Goal: Information Seeking & Learning: Check status

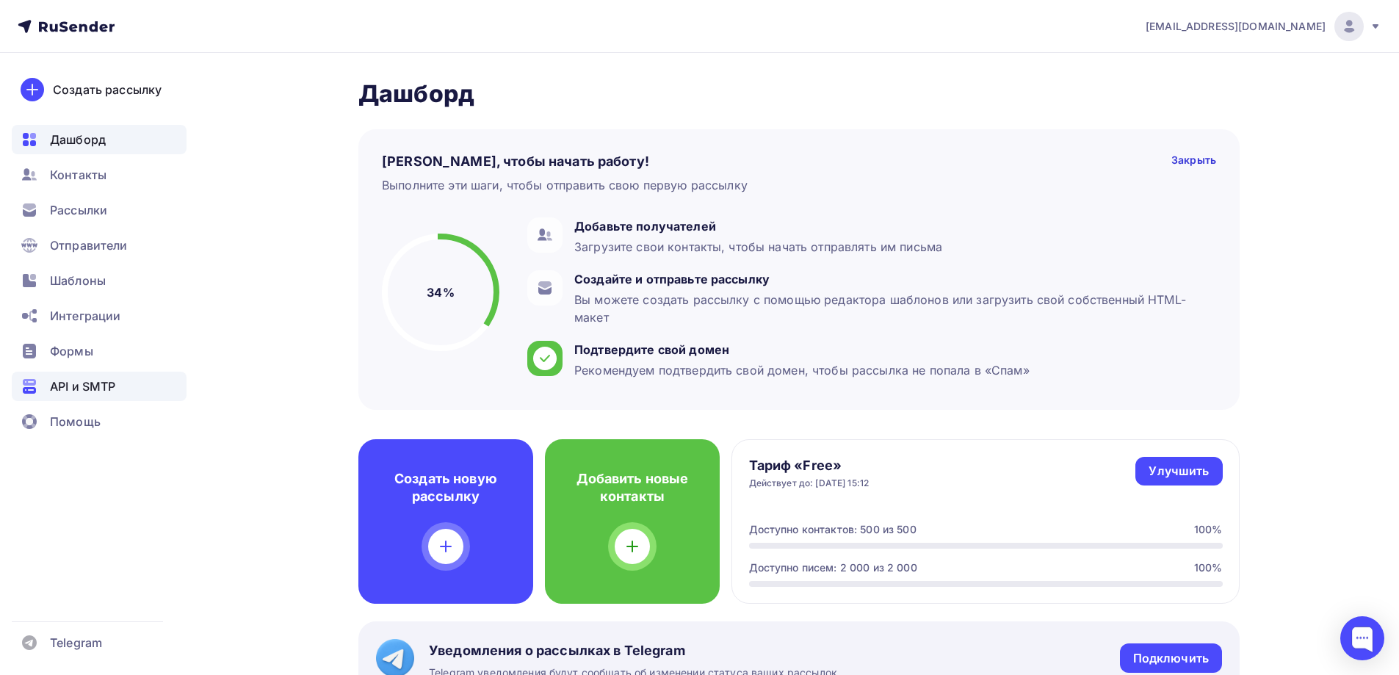
click at [101, 395] on div "API и SMTP" at bounding box center [99, 386] width 175 height 29
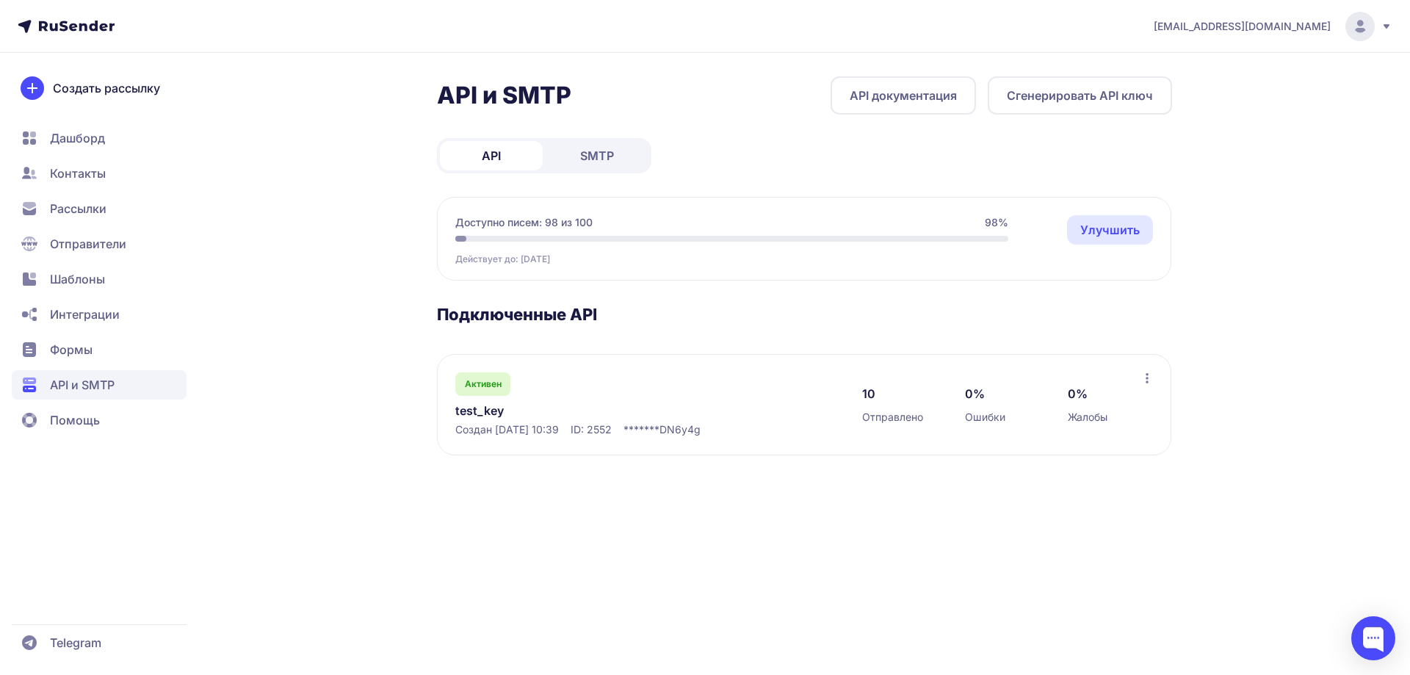
click at [475, 409] on link "test_key" at bounding box center [605, 411] width 301 height 18
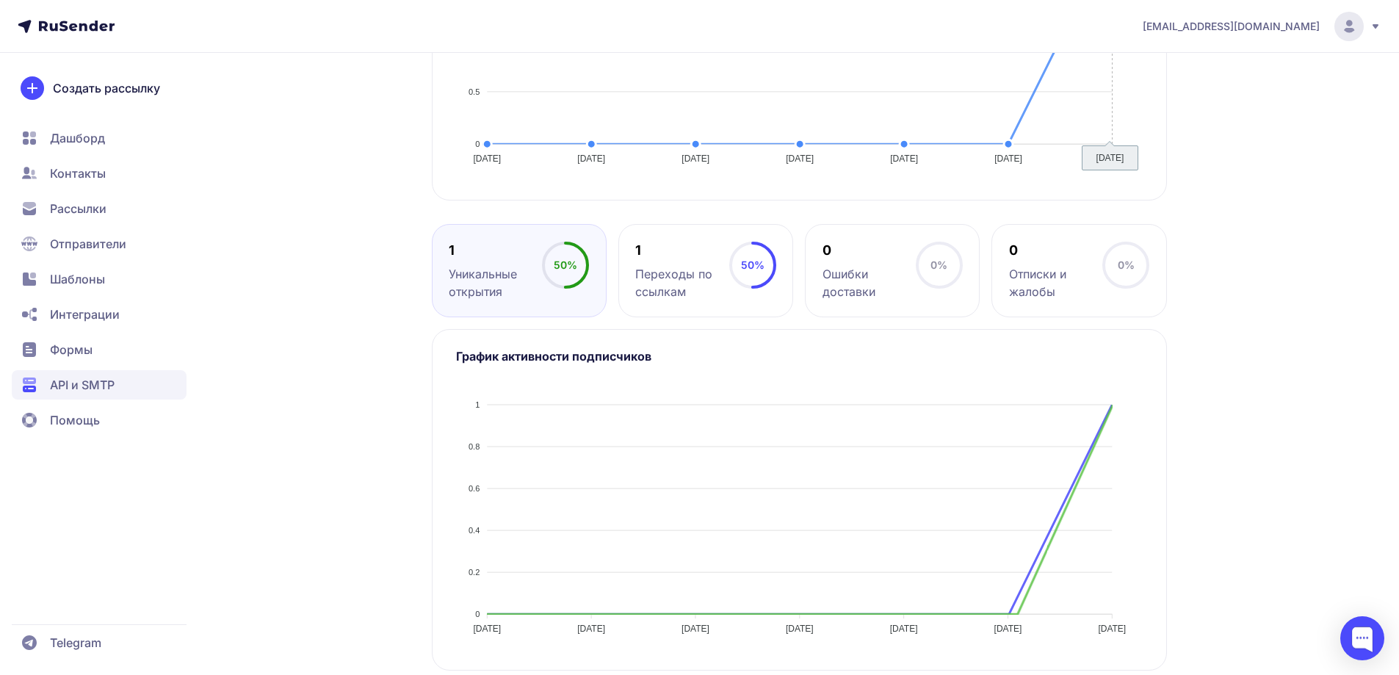
scroll to position [232, 0]
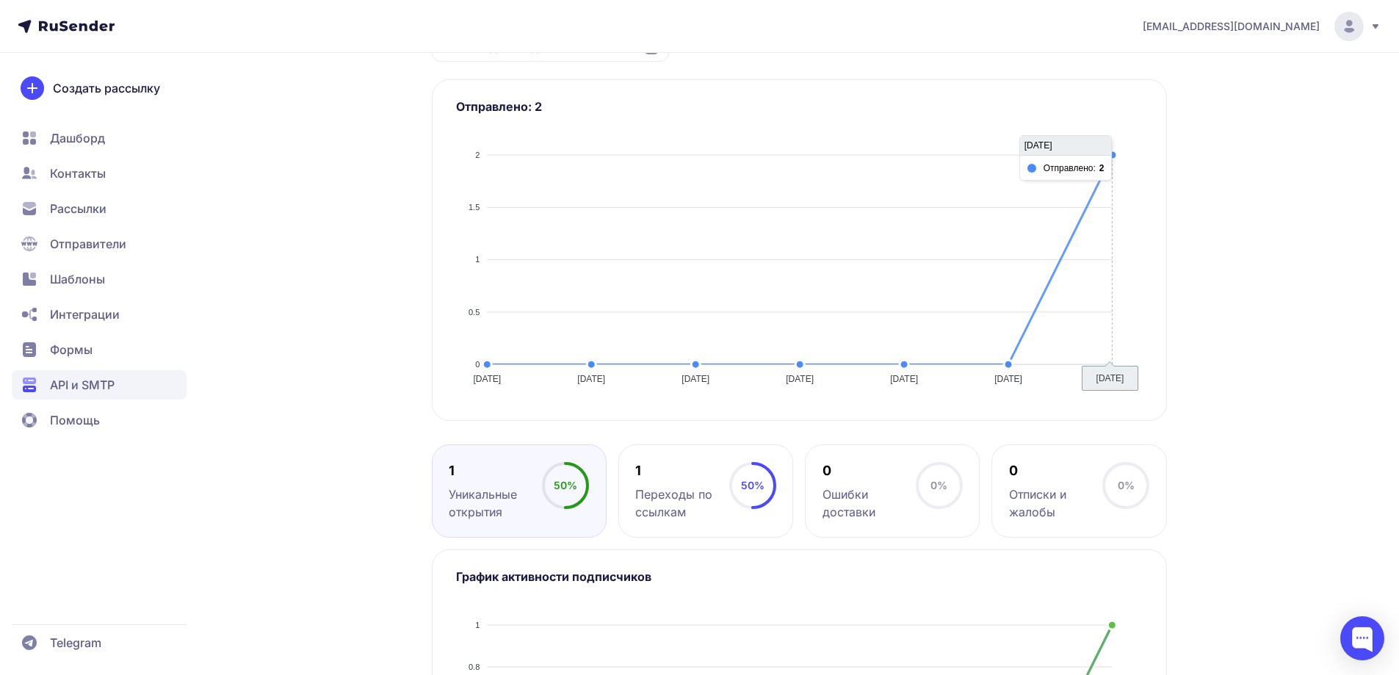
click at [1099, 180] on div at bounding box center [799, 262] width 687 height 258
click at [657, 477] on div "1" at bounding box center [681, 471] width 93 height 18
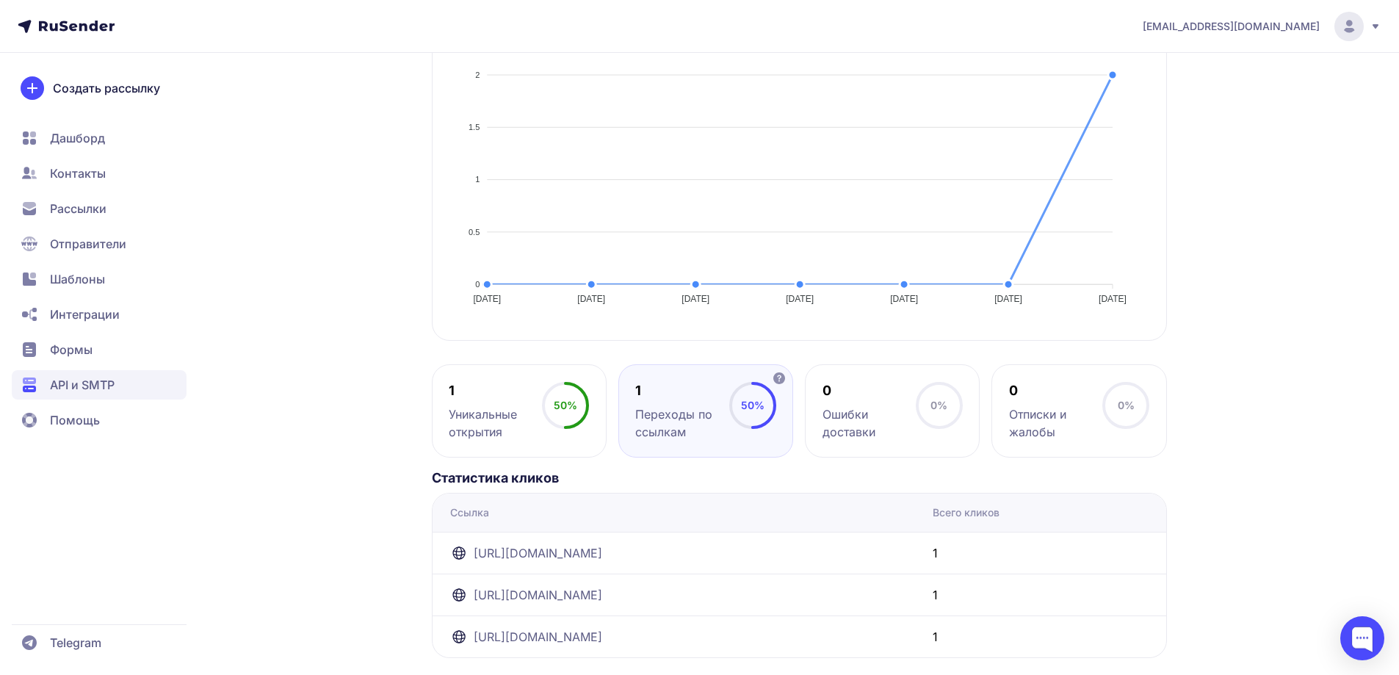
scroll to position [314, 0]
click at [507, 412] on div "Уникальные открытия" at bounding box center [495, 422] width 93 height 35
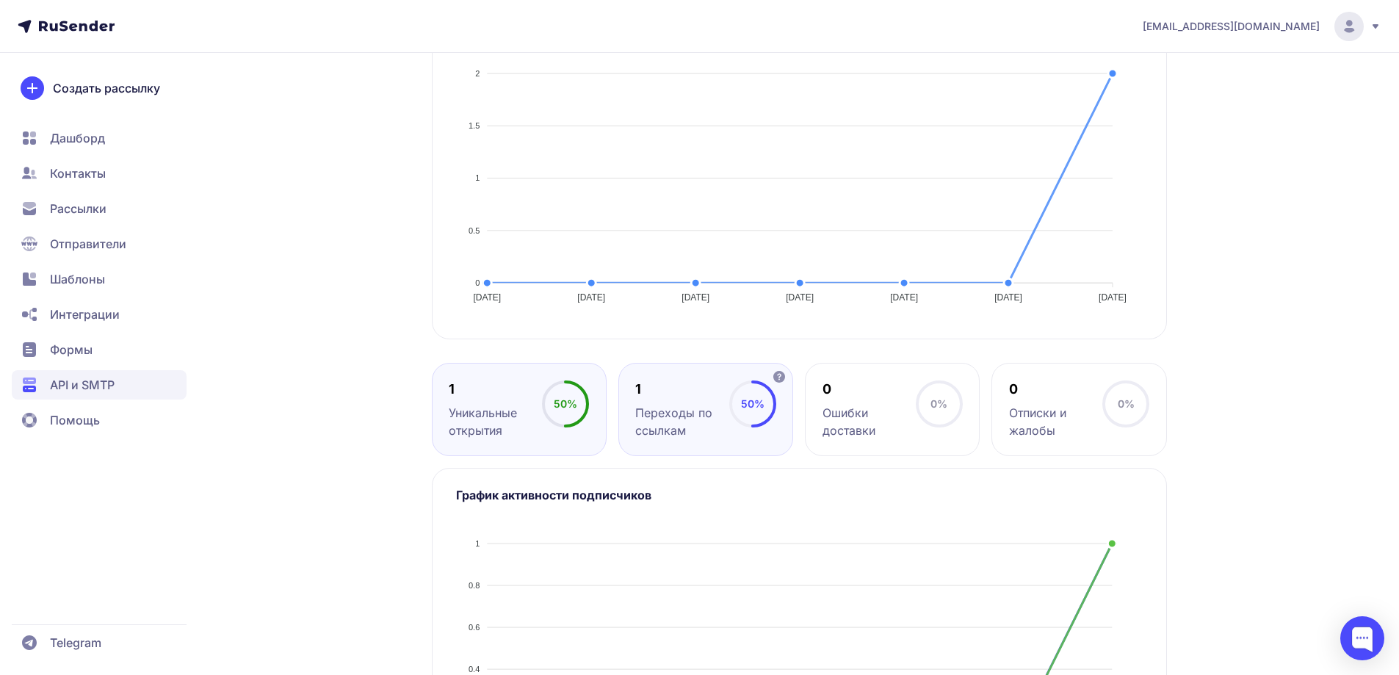
click at [685, 413] on div "Переходы по ссылкам" at bounding box center [681, 421] width 93 height 35
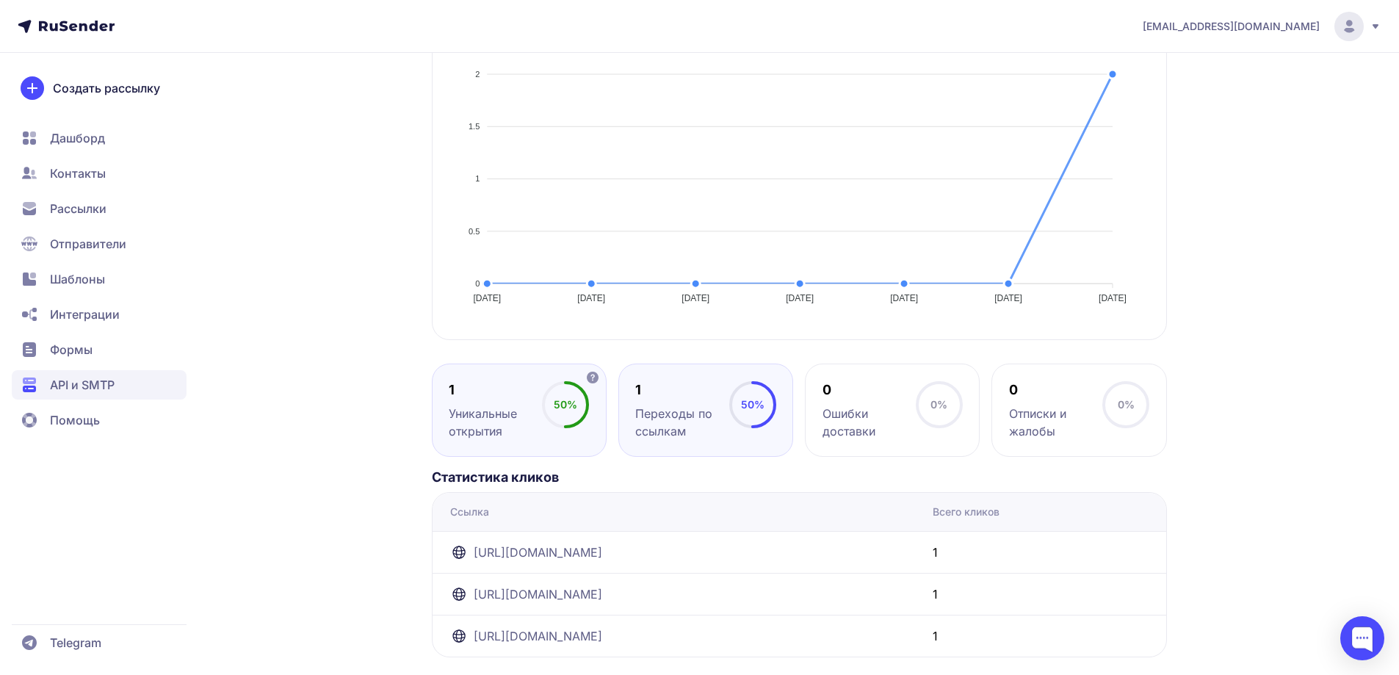
click at [501, 416] on div "Уникальные открытия" at bounding box center [495, 422] width 93 height 35
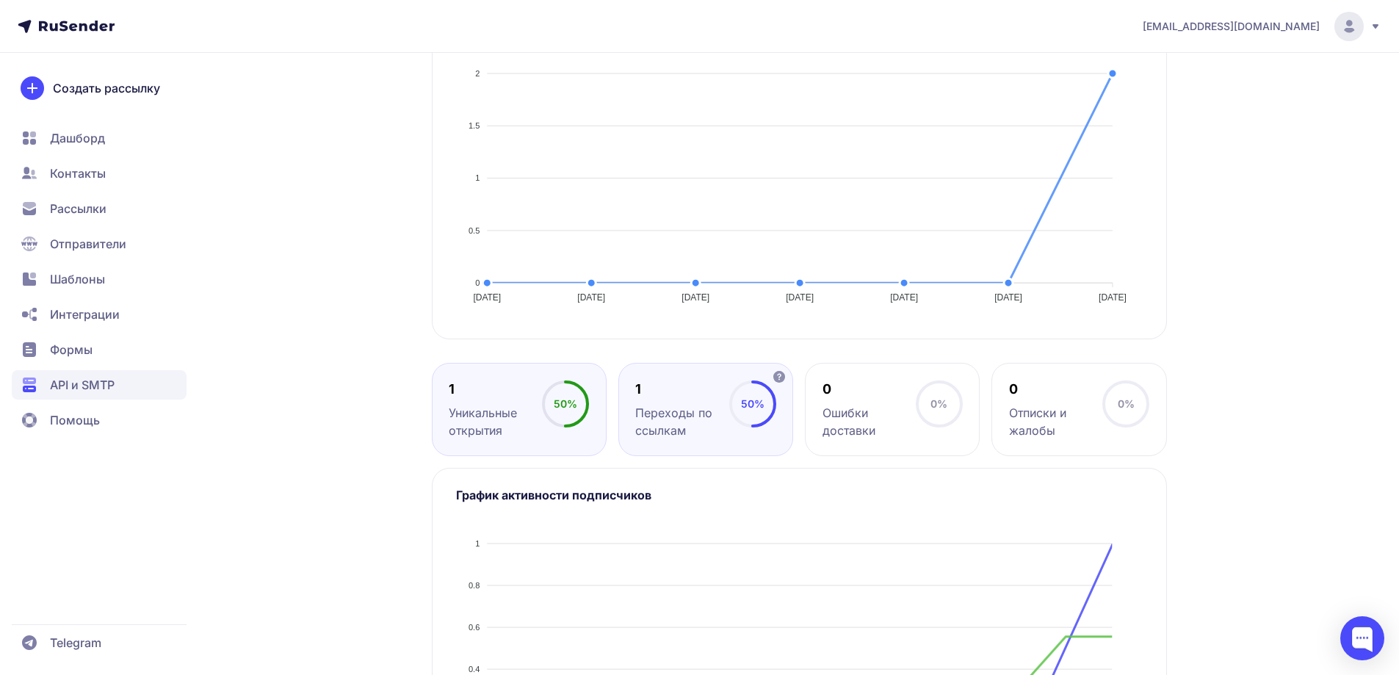
click at [667, 415] on div "Переходы по ссылкам" at bounding box center [681, 421] width 93 height 35
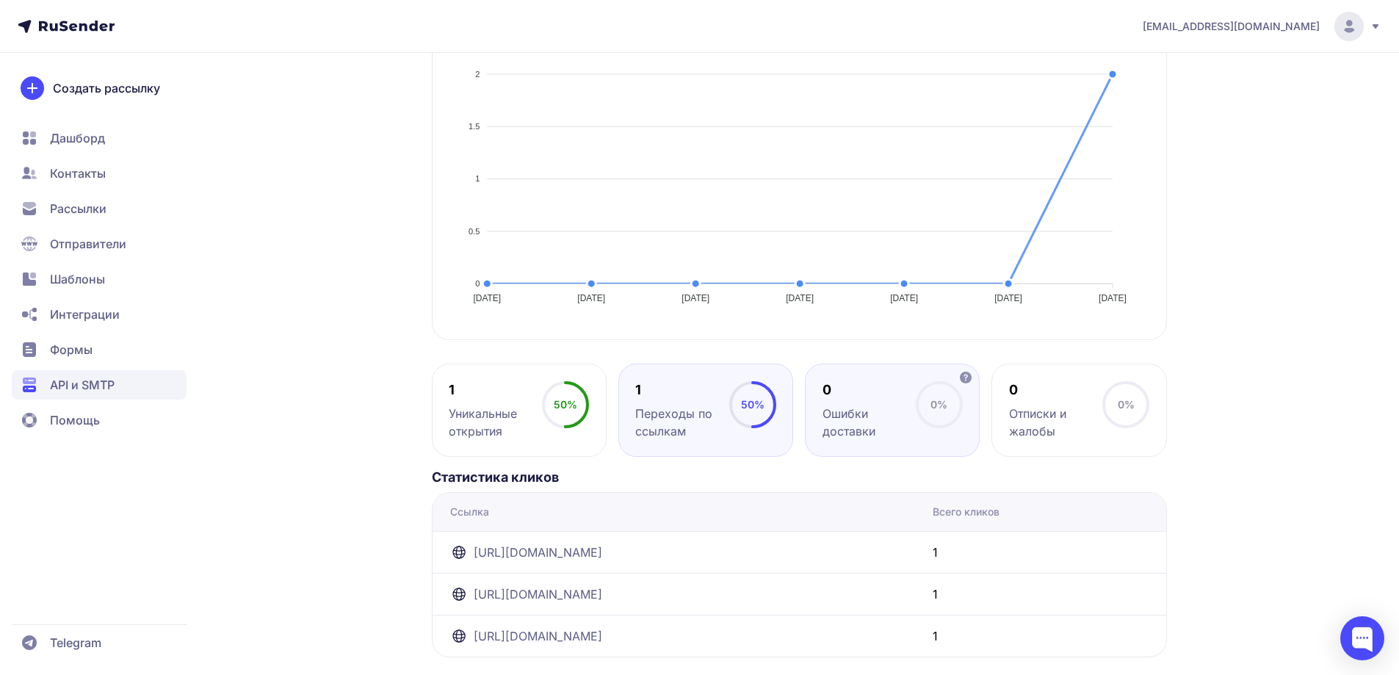
click at [812, 431] on div "0 Ошибки доставки 0%" at bounding box center [892, 409] width 175 height 93
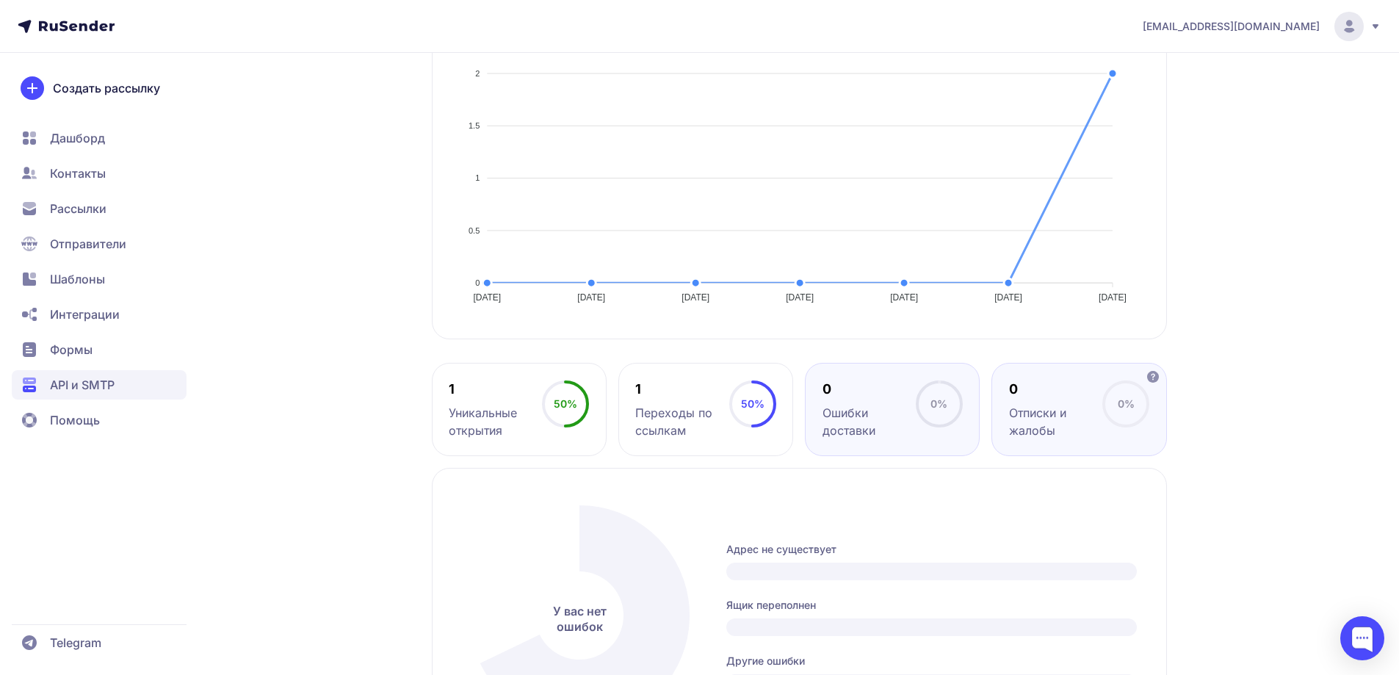
click at [1055, 422] on div "Отписки и жалобы" at bounding box center [1055, 421] width 93 height 35
click at [919, 415] on circle at bounding box center [939, 404] width 44 height 44
click at [1037, 417] on div "Отписки и жалобы" at bounding box center [1055, 421] width 93 height 35
click at [911, 407] on div "Ошибки доставки" at bounding box center [868, 421] width 93 height 35
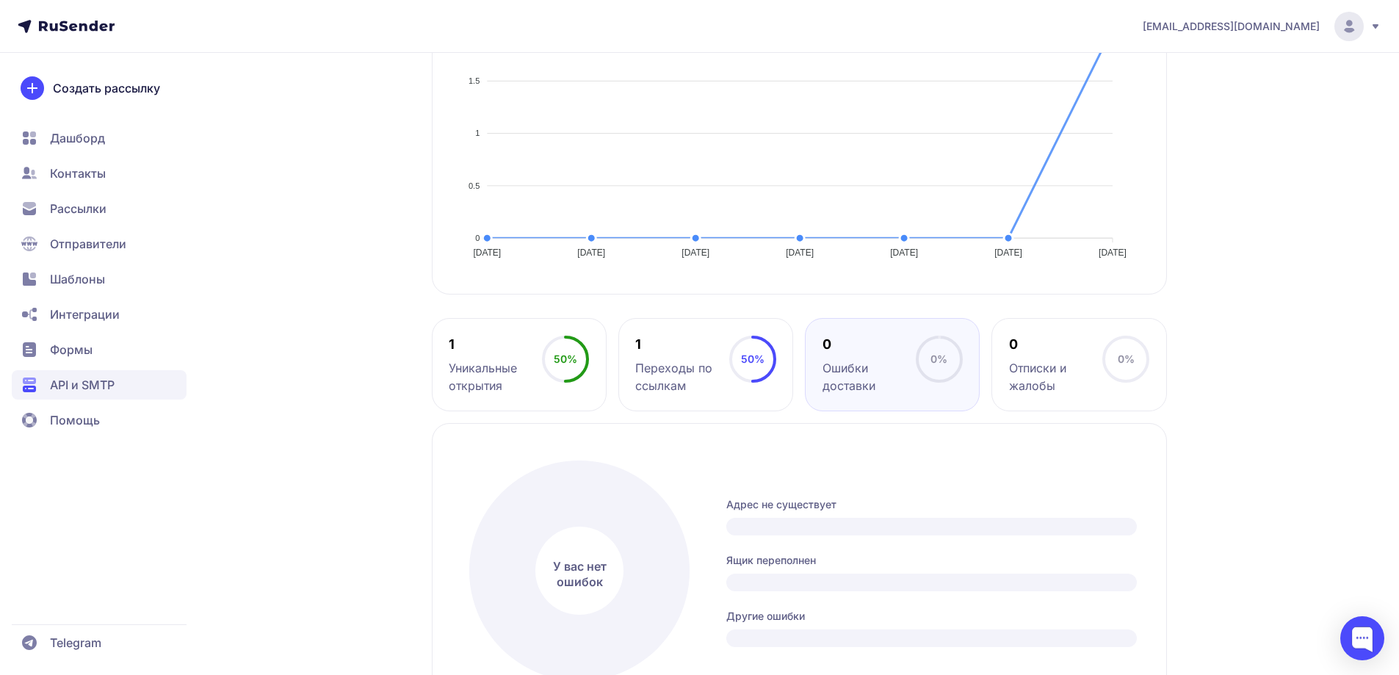
scroll to position [387, 0]
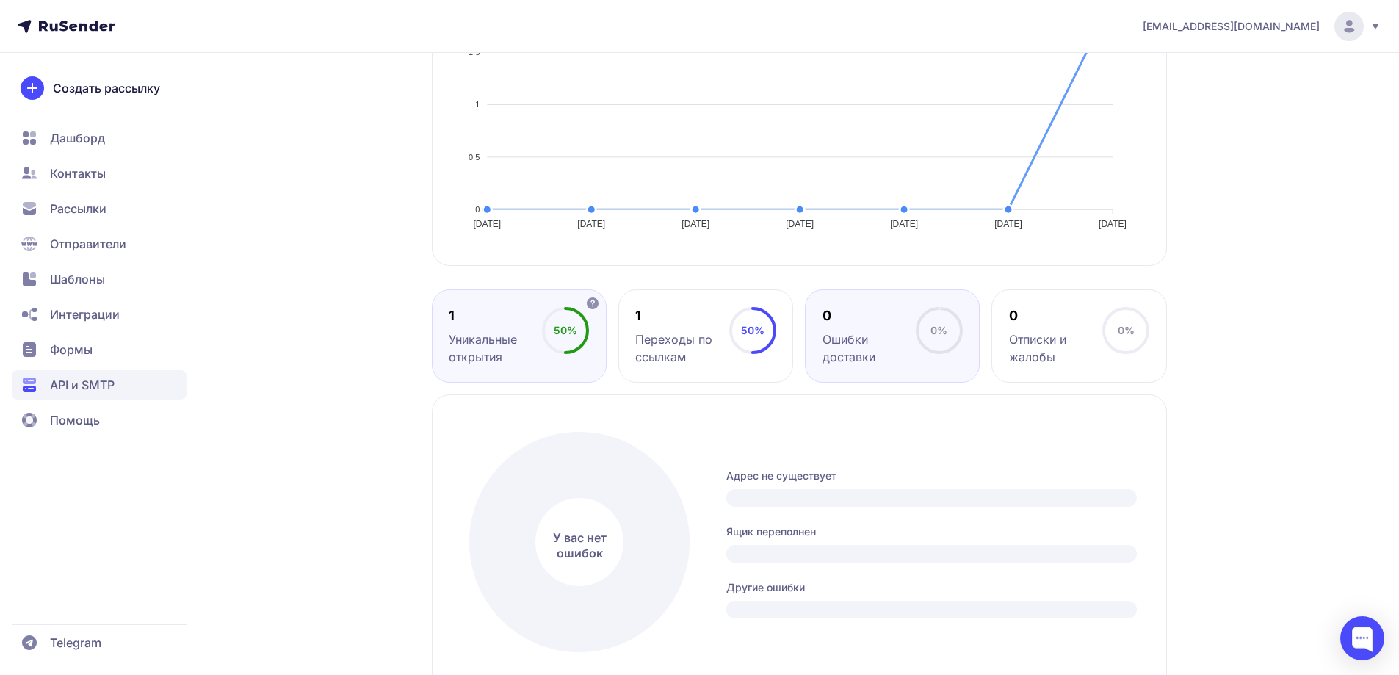
click at [513, 350] on div "Уникальные открытия" at bounding box center [495, 347] width 93 height 35
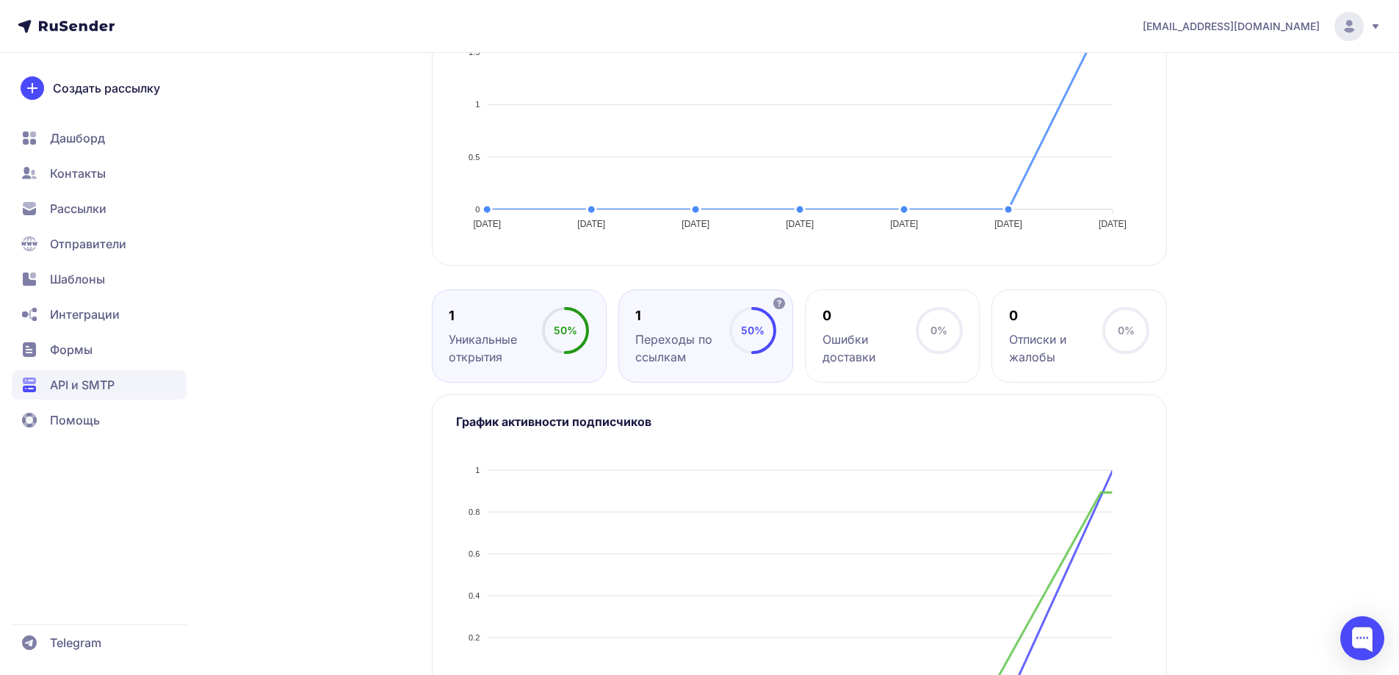
click at [671, 346] on div "Переходы по ссылкам" at bounding box center [681, 347] width 93 height 35
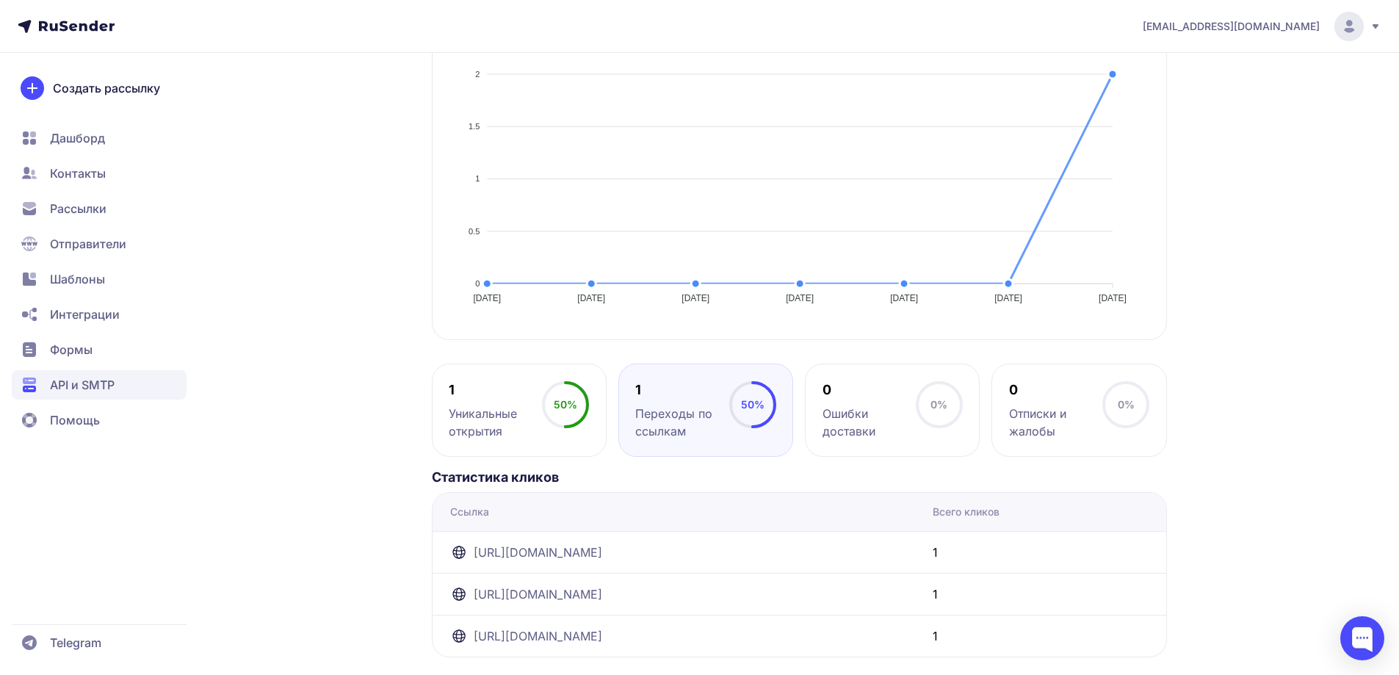
click at [899, 351] on div "test_key Активен ID 2552 ******* DN6y4g Статистика История отправок Отправки От…" at bounding box center [799, 219] width 735 height 911
click at [850, 392] on div "0" at bounding box center [868, 390] width 93 height 18
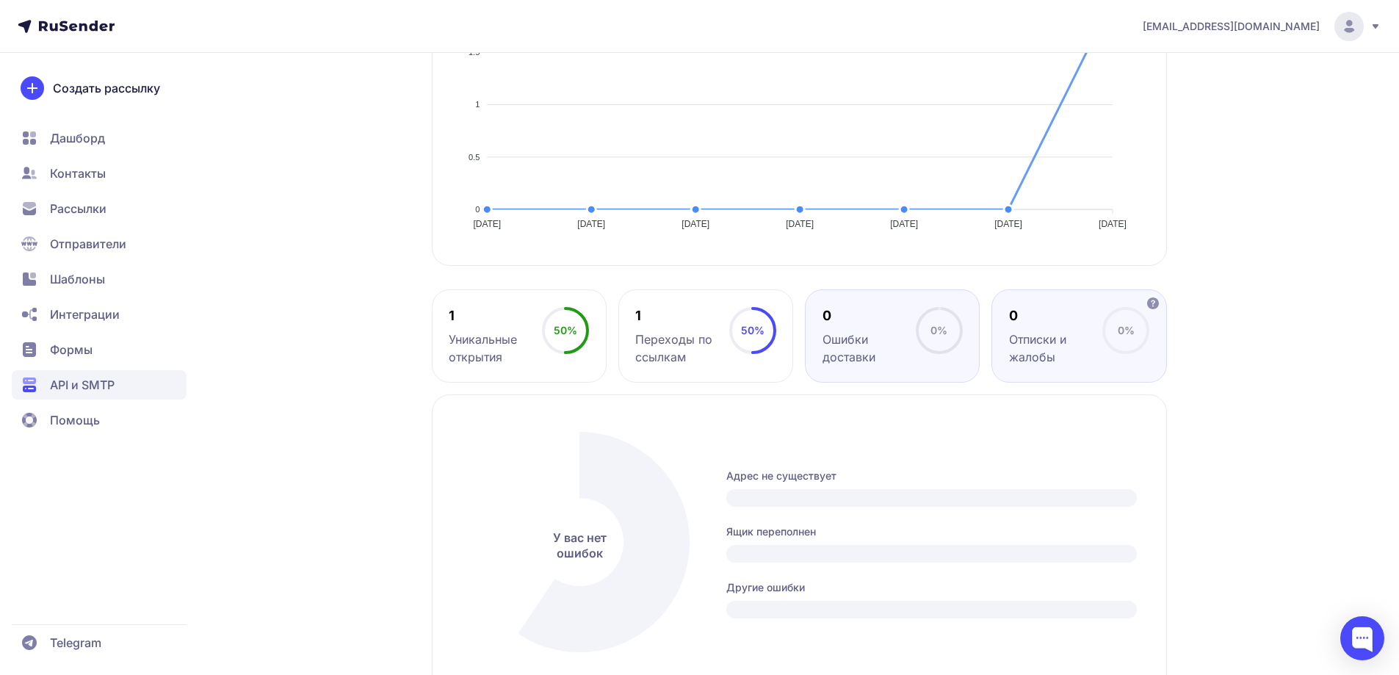
click at [1041, 362] on div "Отписки и жалобы" at bounding box center [1055, 347] width 93 height 35
click at [927, 352] on icon at bounding box center [939, 330] width 47 height 47
click at [740, 568] on div "Адрес не существует Ящик переполнен Другие ошибки" at bounding box center [931, 543] width 410 height 150
click at [731, 543] on div "Ящик переполнен" at bounding box center [931, 543] width 410 height 38
click at [590, 544] on circle at bounding box center [579, 542] width 88 height 88
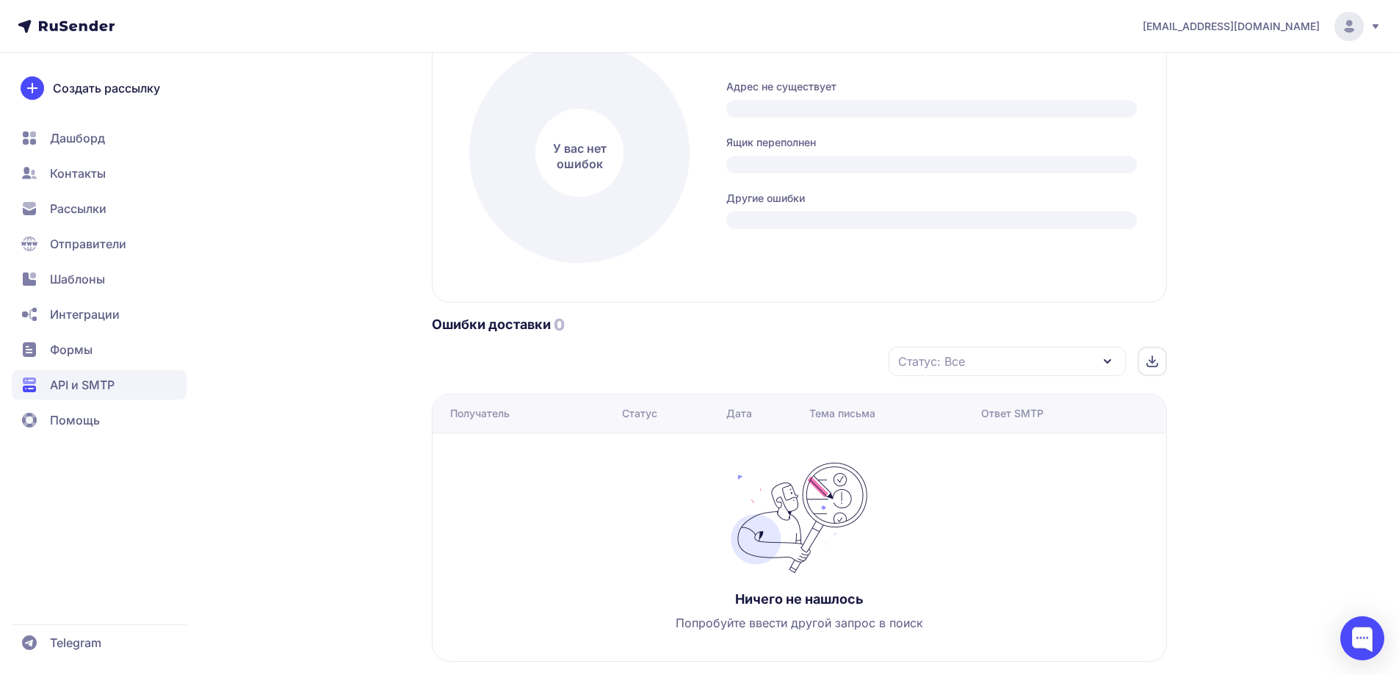
scroll to position [816, 0]
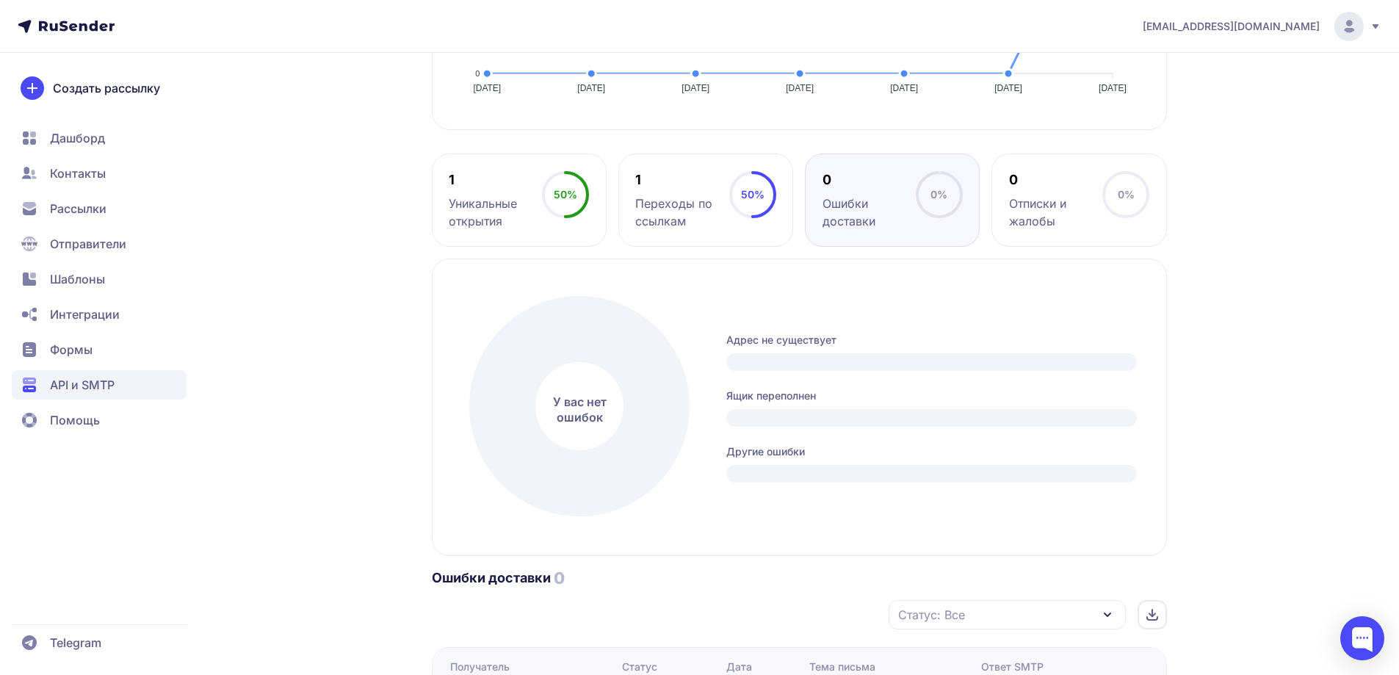
click at [521, 264] on div "У вас нет ошибок Адрес не существует Ящик переполнен Другие ошибки" at bounding box center [799, 406] width 735 height 297
click at [512, 228] on div "Уникальные открытия" at bounding box center [495, 212] width 93 height 35
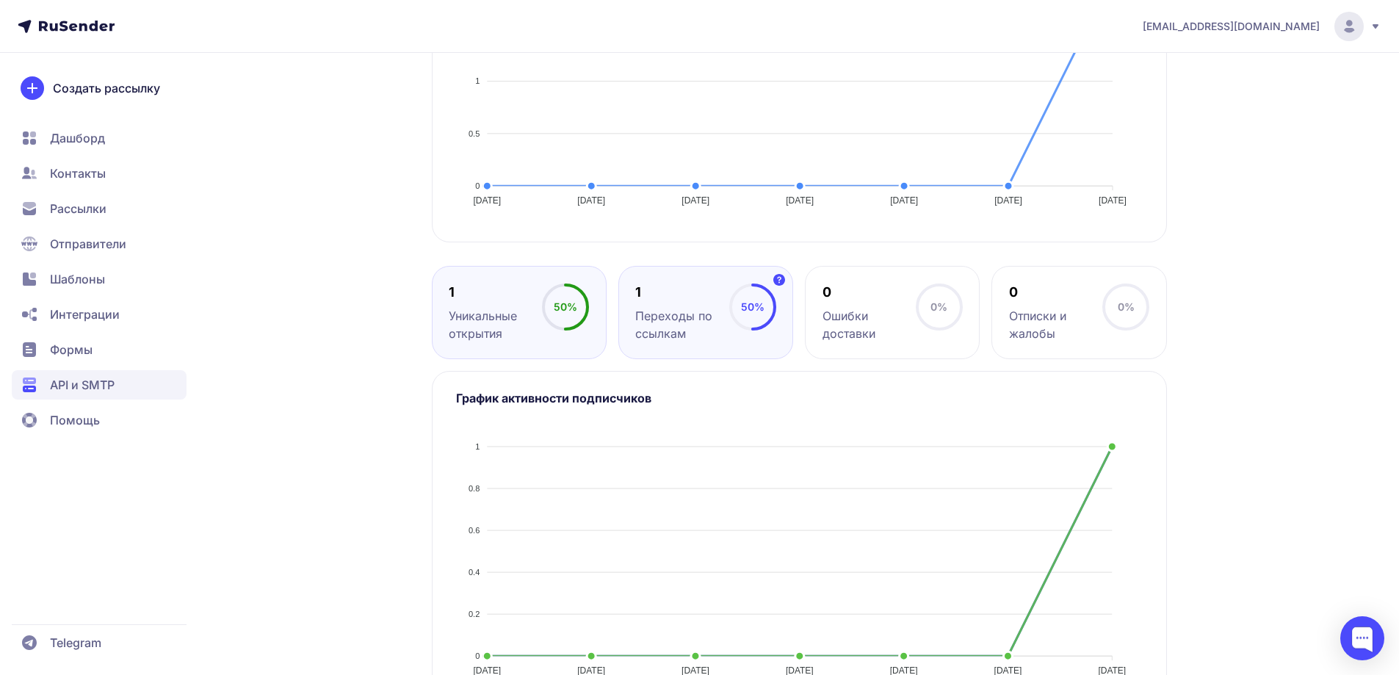
scroll to position [393, 0]
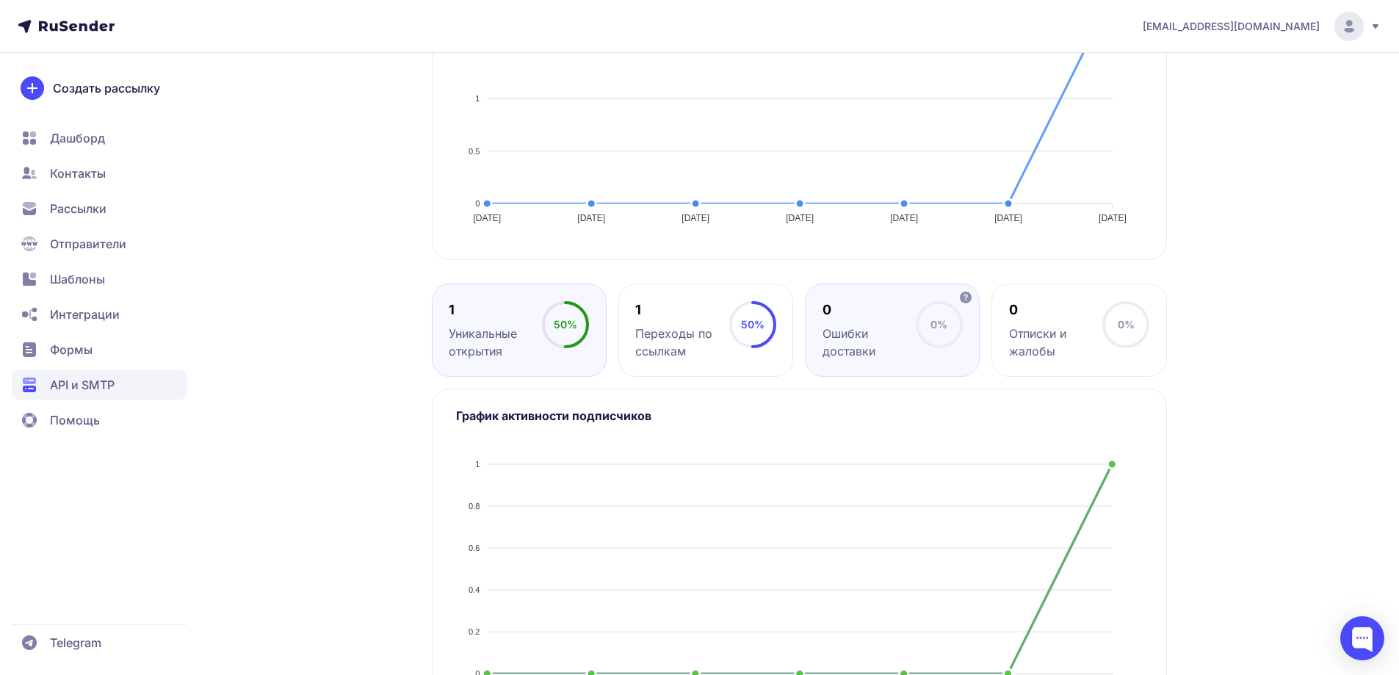
click at [913, 355] on div "Ошибки доставки" at bounding box center [868, 342] width 93 height 35
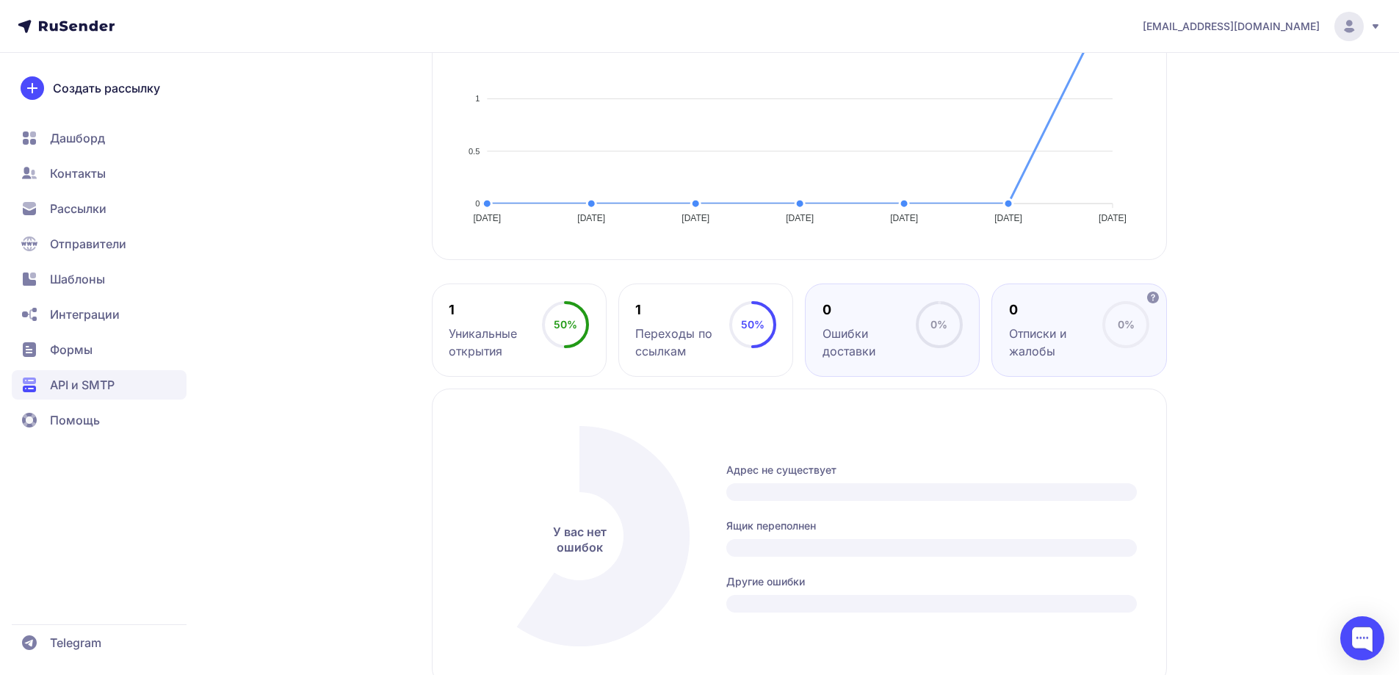
click at [1007, 318] on div "0 Отписки и жалобы 0%" at bounding box center [1078, 329] width 175 height 93
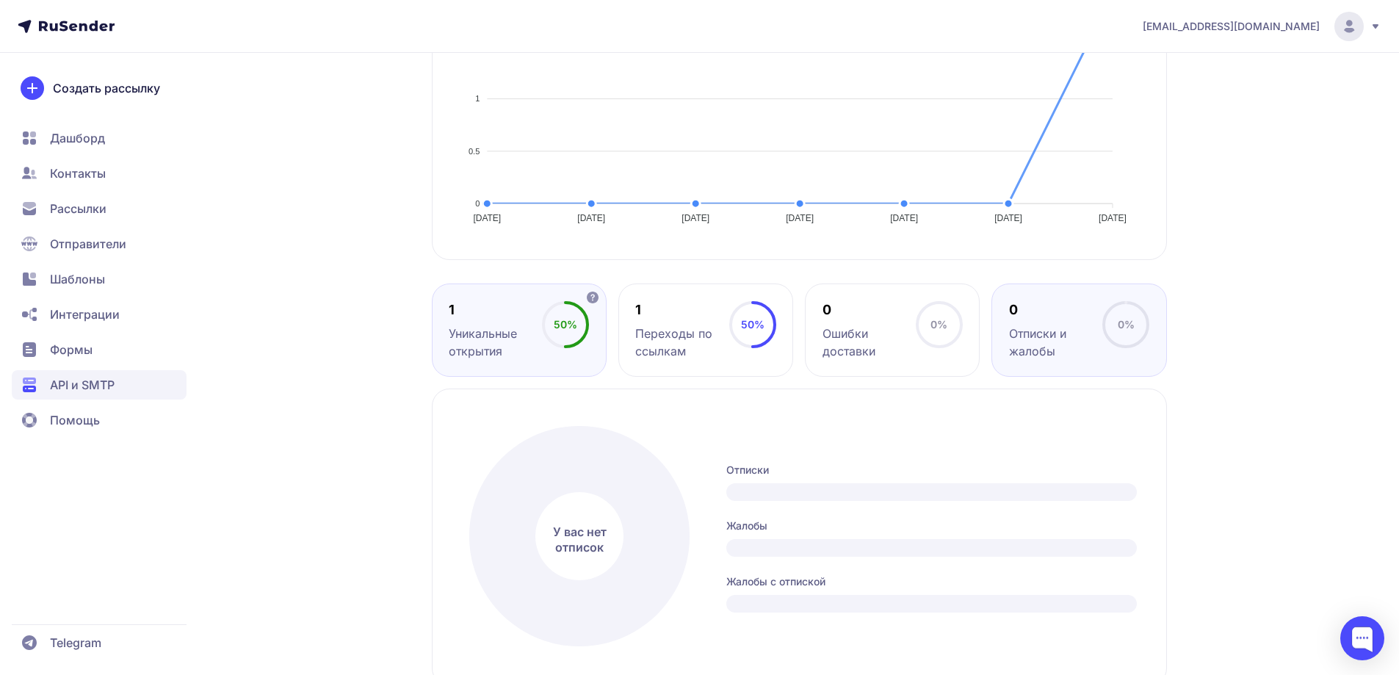
click at [515, 345] on div "Уникальные открытия" at bounding box center [495, 342] width 93 height 35
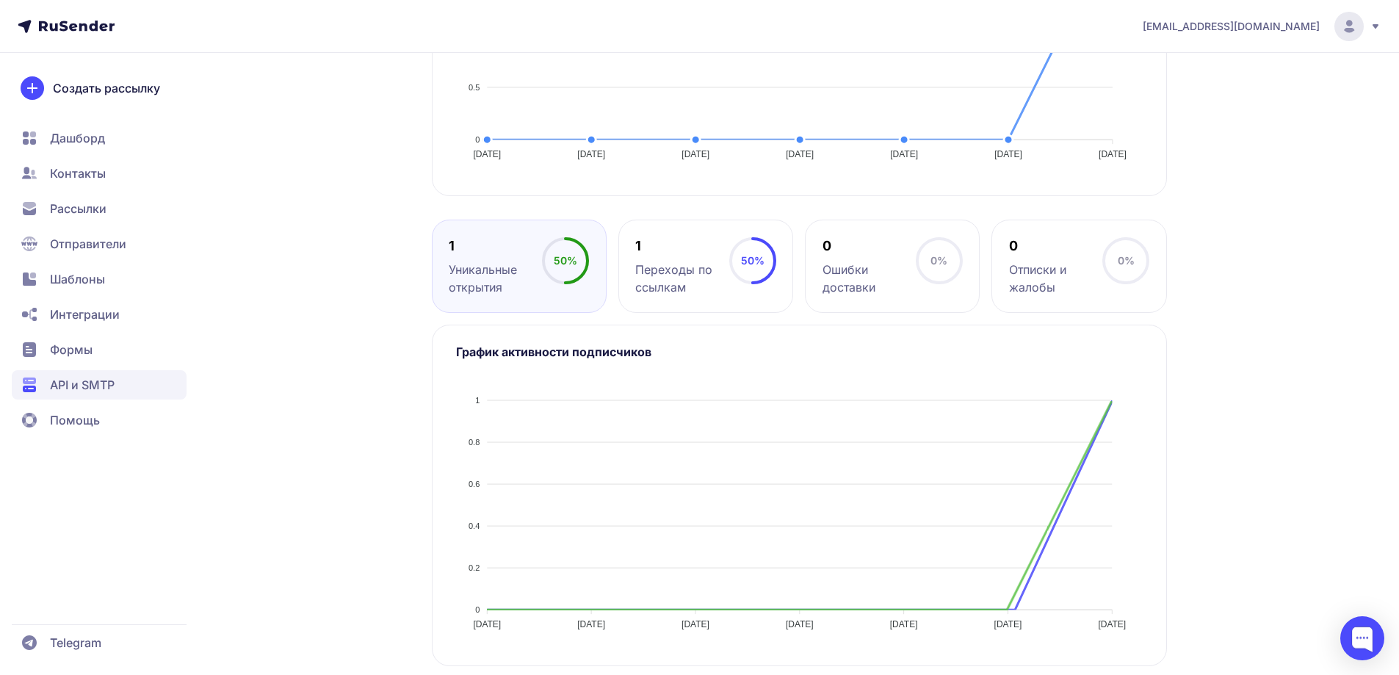
scroll to position [466, 0]
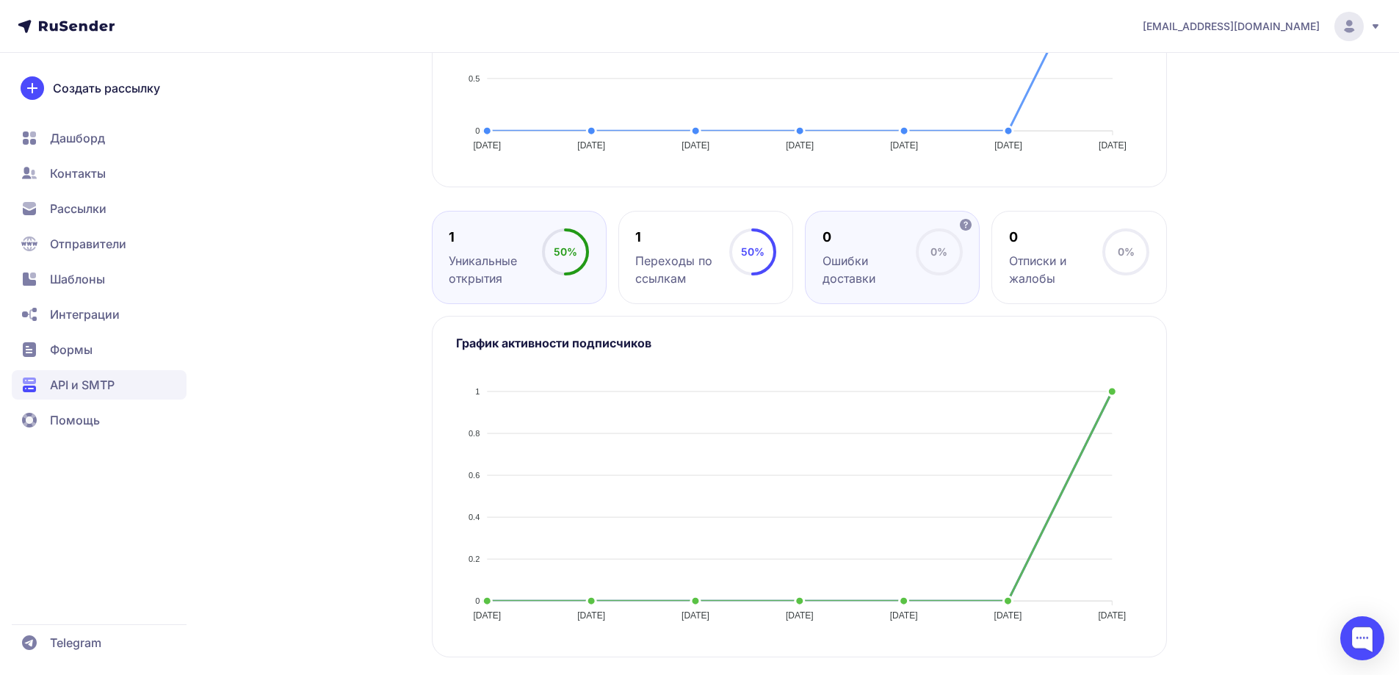
click at [916, 276] on div "0 Ошибки доставки 0%" at bounding box center [892, 257] width 175 height 93
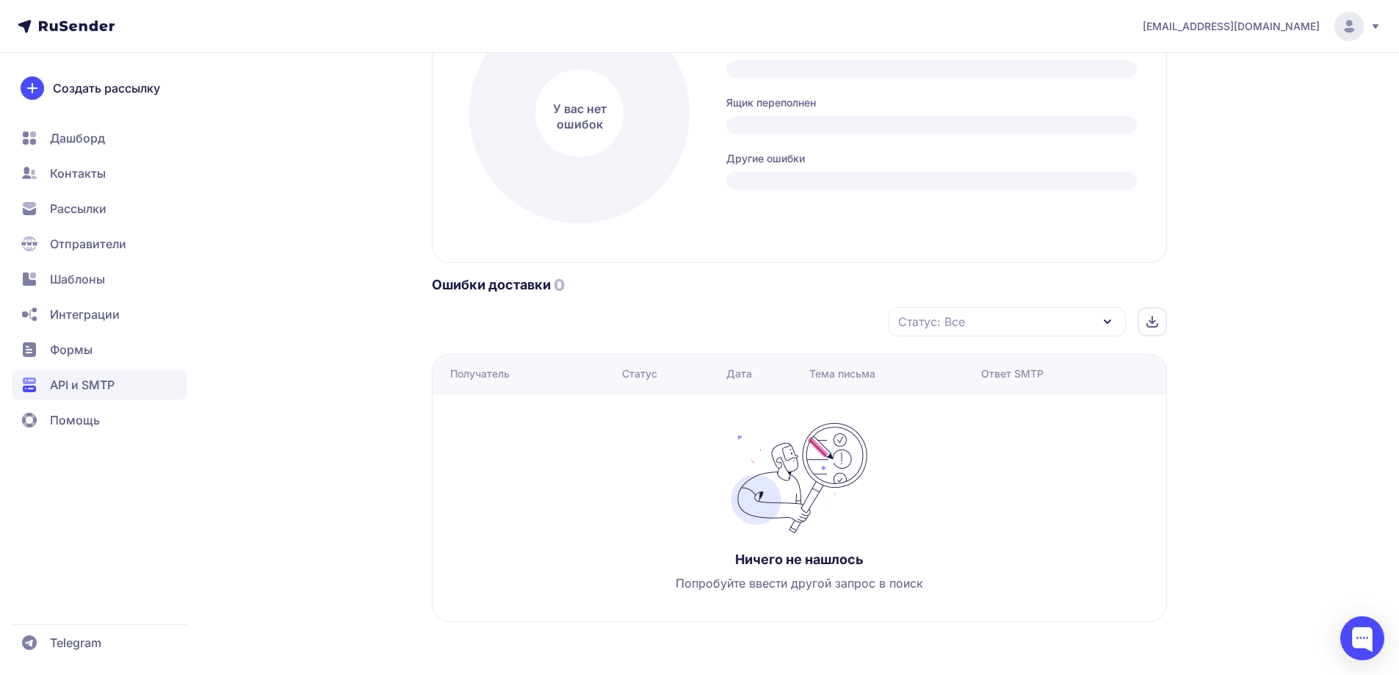
scroll to position [523, 0]
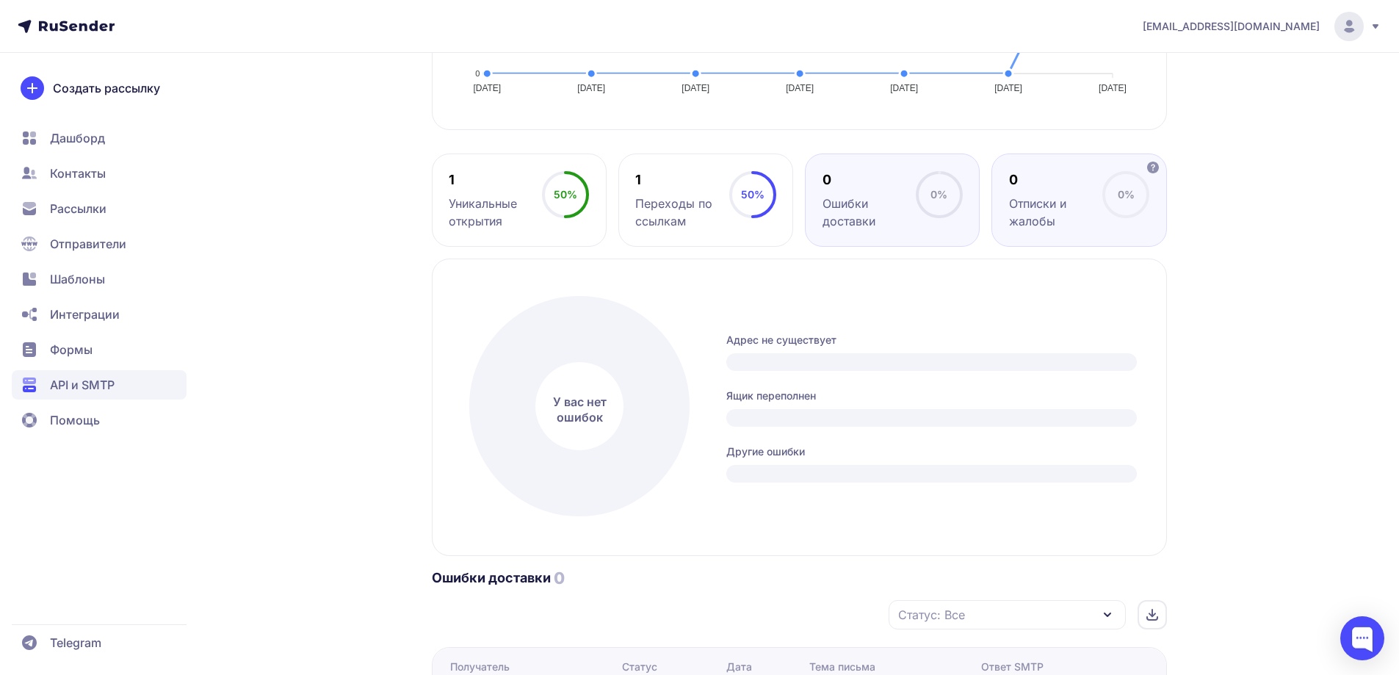
click at [1031, 212] on div "Отписки и жалобы" at bounding box center [1055, 212] width 93 height 35
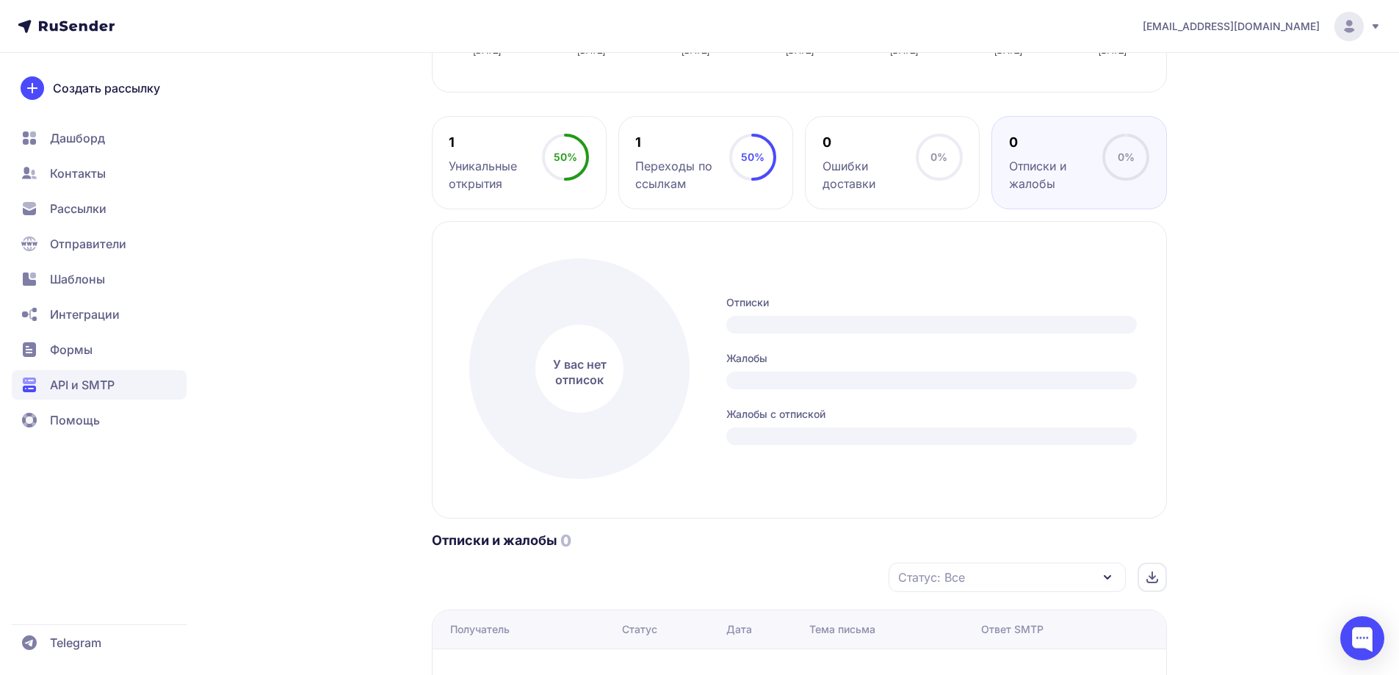
scroll to position [376, 0]
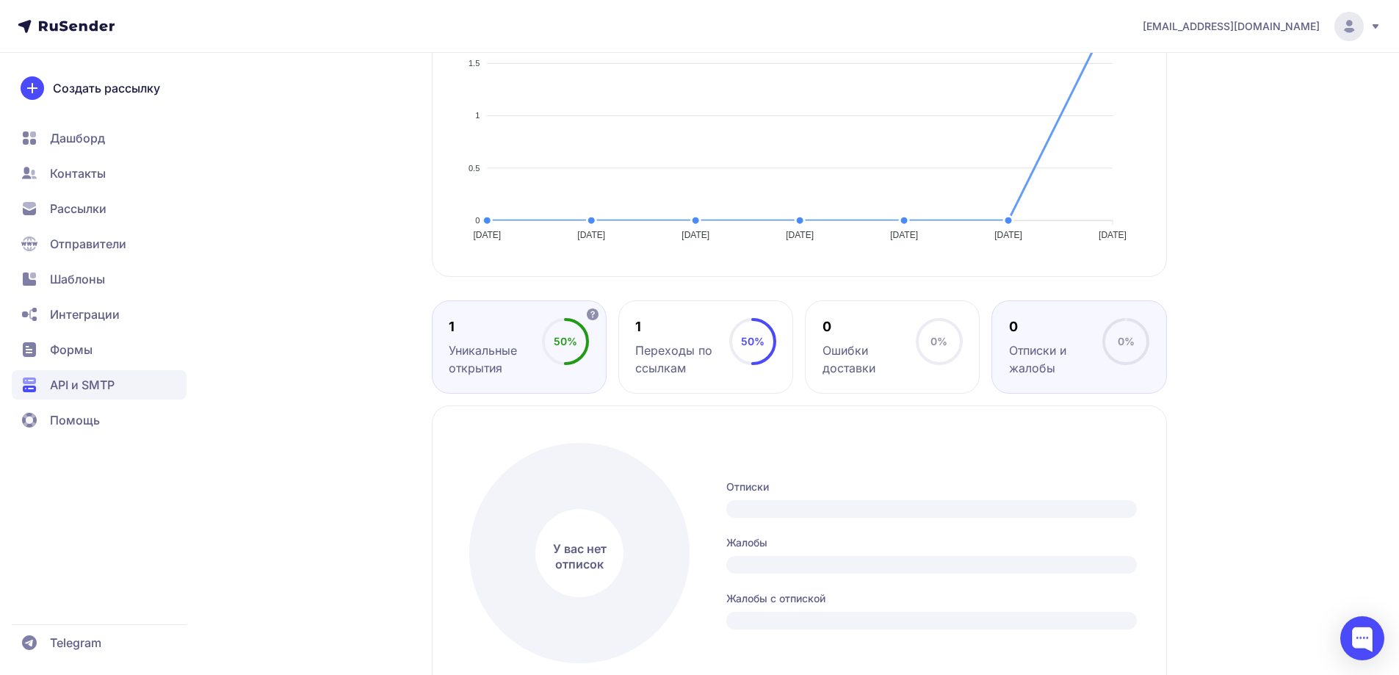
click at [529, 336] on div "1 Уникальные открытия" at bounding box center [495, 347] width 93 height 59
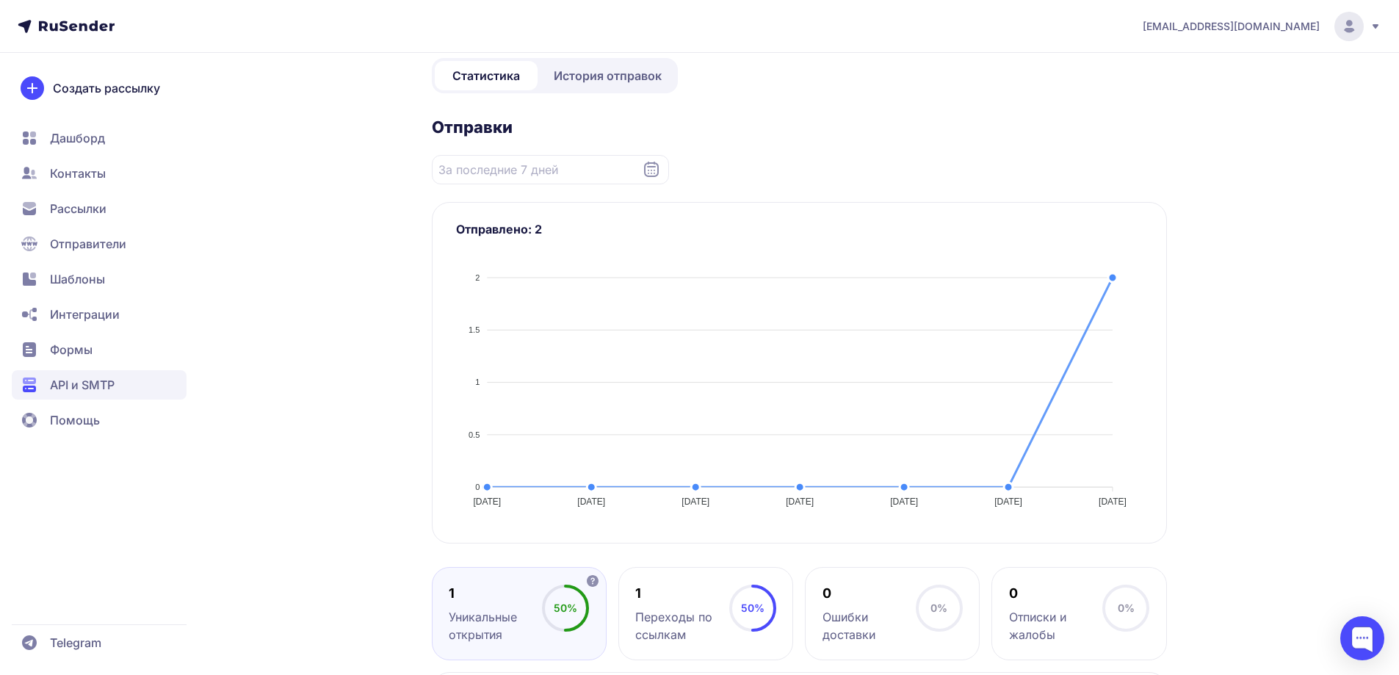
scroll to position [9, 0]
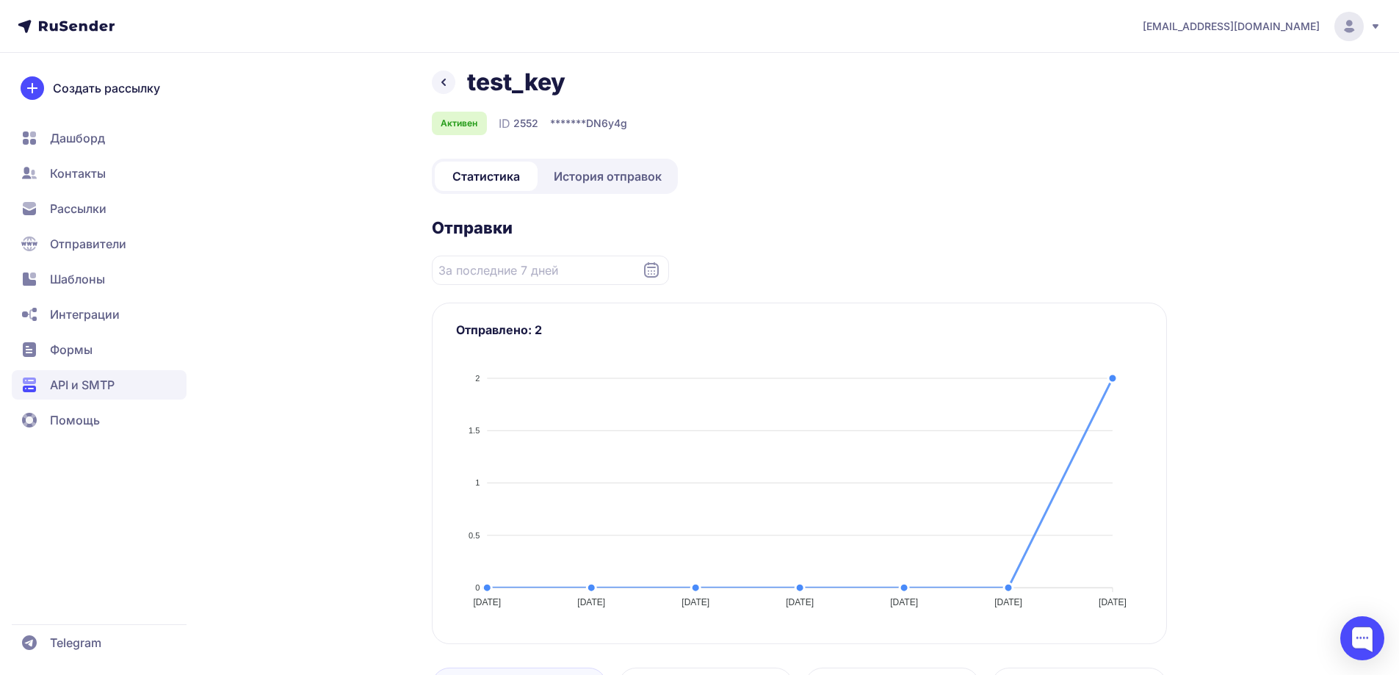
click at [615, 184] on span "История отправок" at bounding box center [608, 176] width 108 height 18
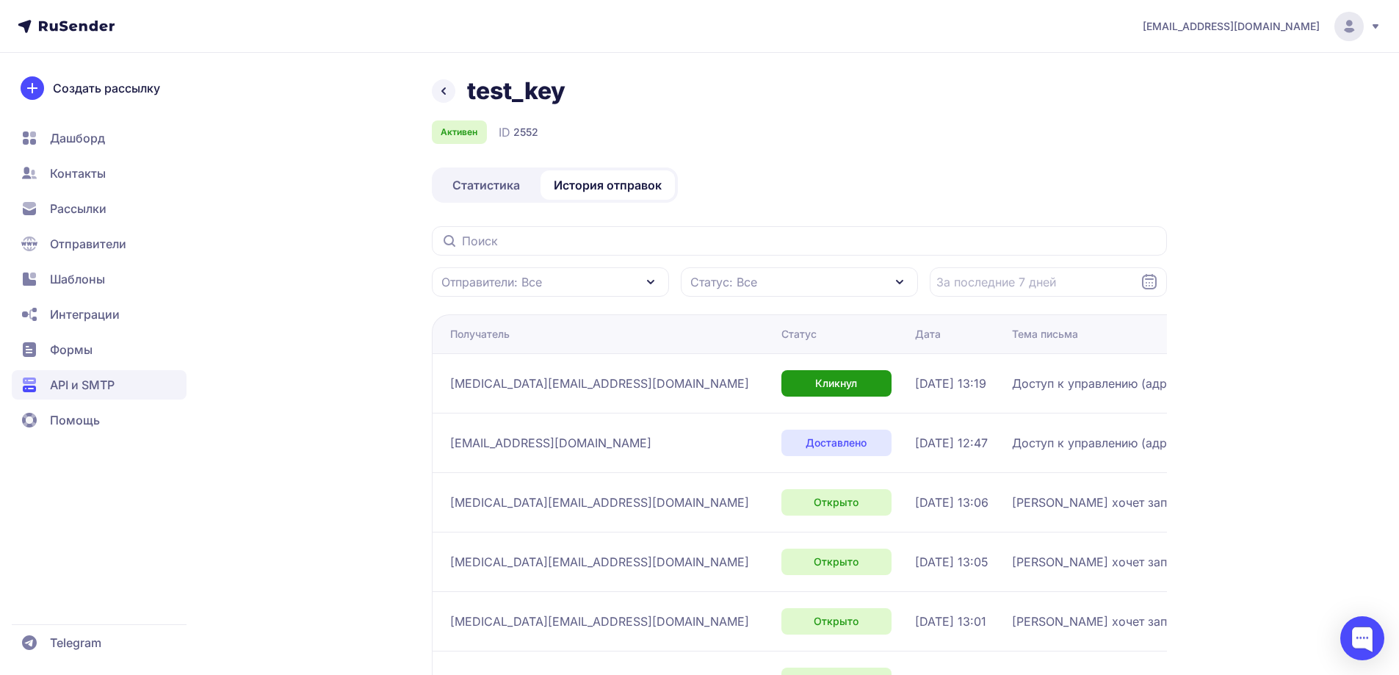
click at [1289, 218] on div "info@stom-firms.ru test_key Активен ID 2552 Статистика История отправок Отправи…" at bounding box center [699, 519] width 1399 height 1038
